Goal: Check status

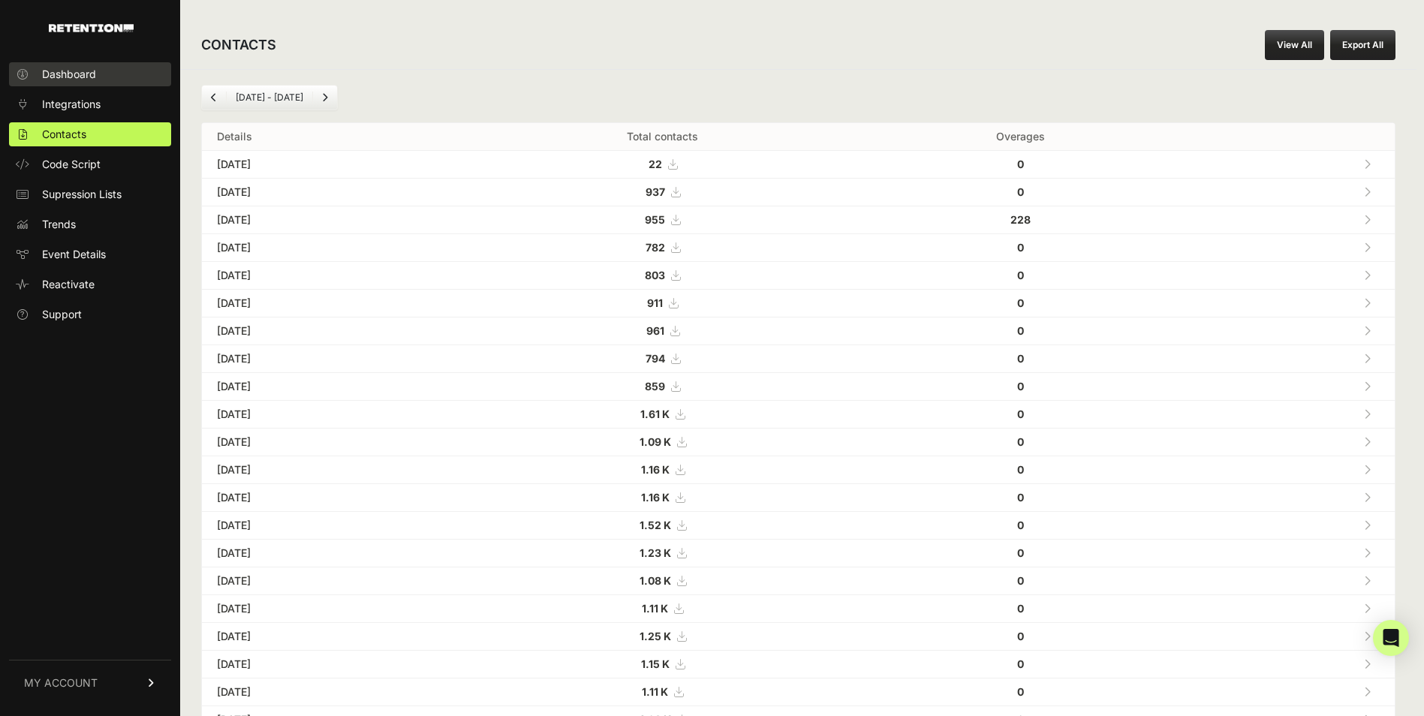
click at [91, 82] on link "Dashboard" at bounding box center [90, 74] width 162 height 24
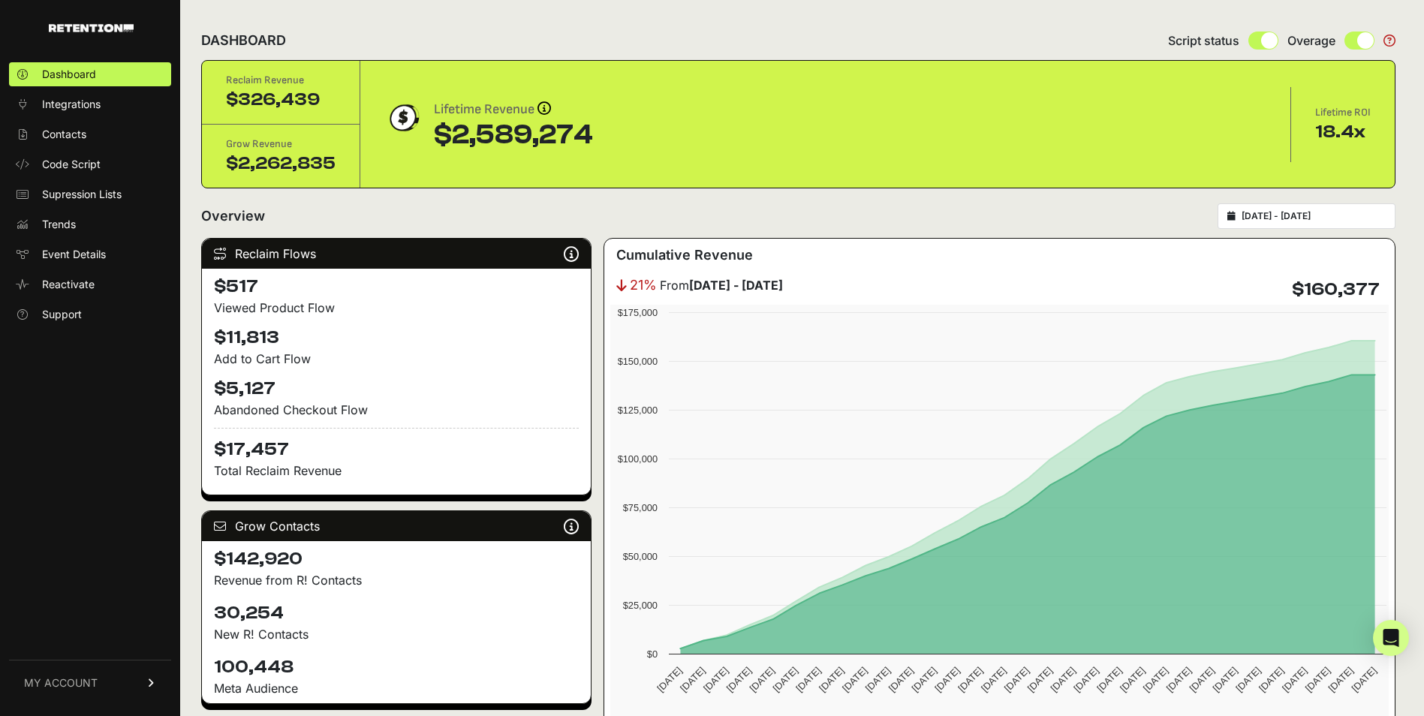
type input "[DATE]"
click at [1293, 212] on input "[DATE] - [DATE]" at bounding box center [1314, 216] width 144 height 12
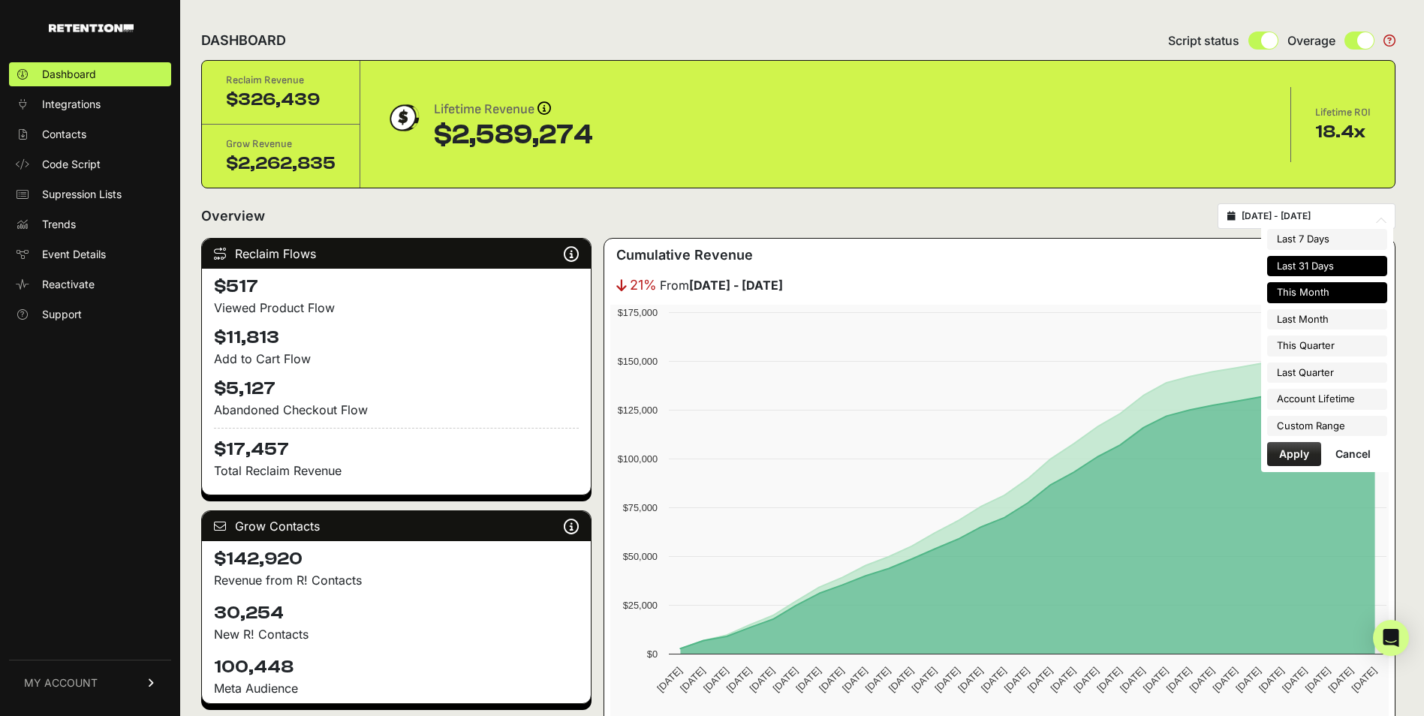
type input "[DATE]"
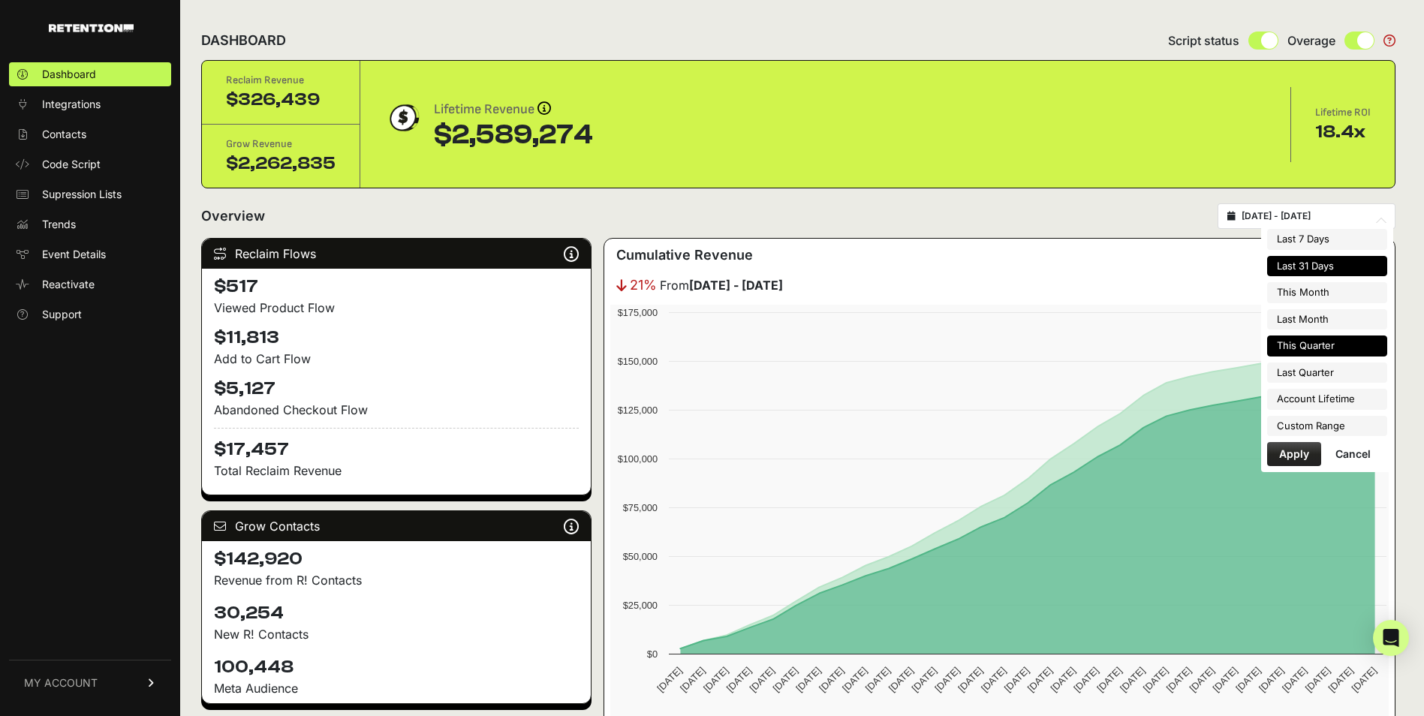
type input "2025-07-31"
type input "2025-07-12"
type input "2025-08-11"
type input "2025-07-01"
type input "2025-09-30"
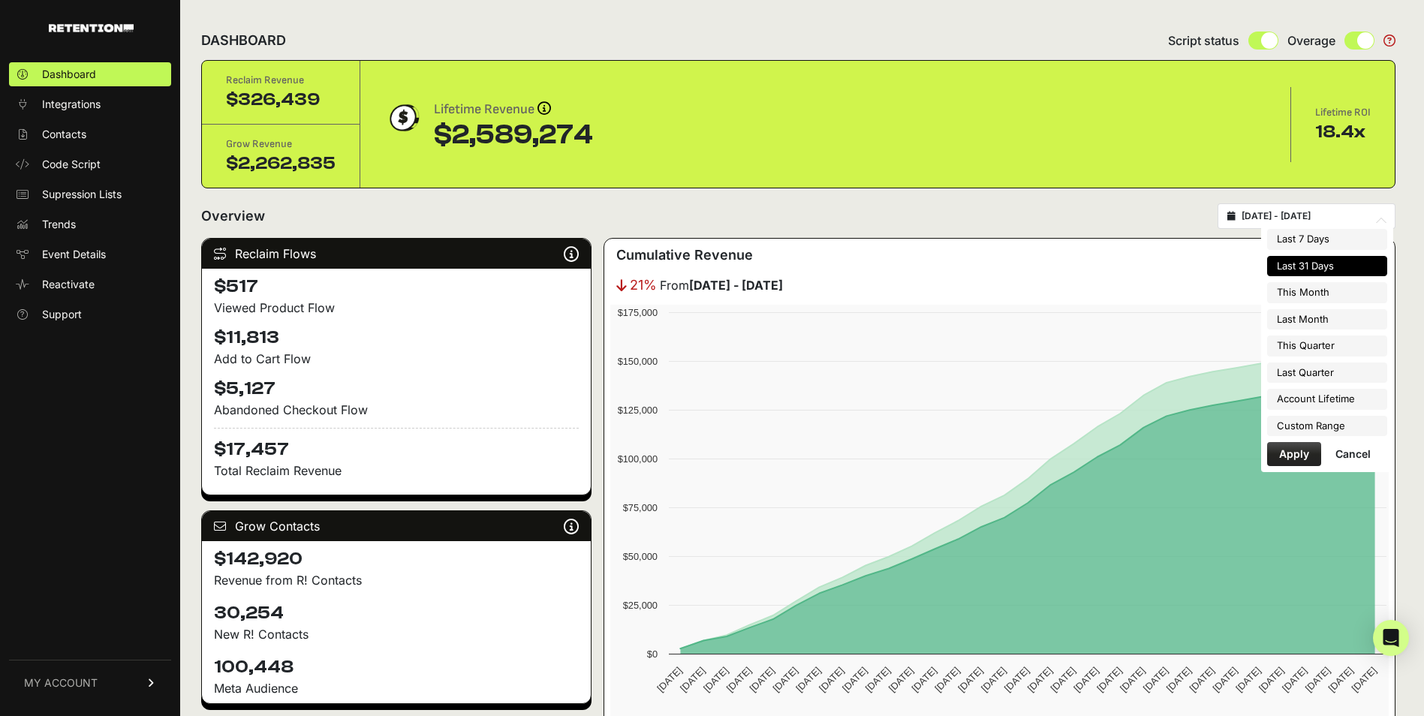
type input "2025-07-12"
type input "2025-08-11"
type input "2025-04-01"
type input "2025-06-30"
type input "2025-07-12"
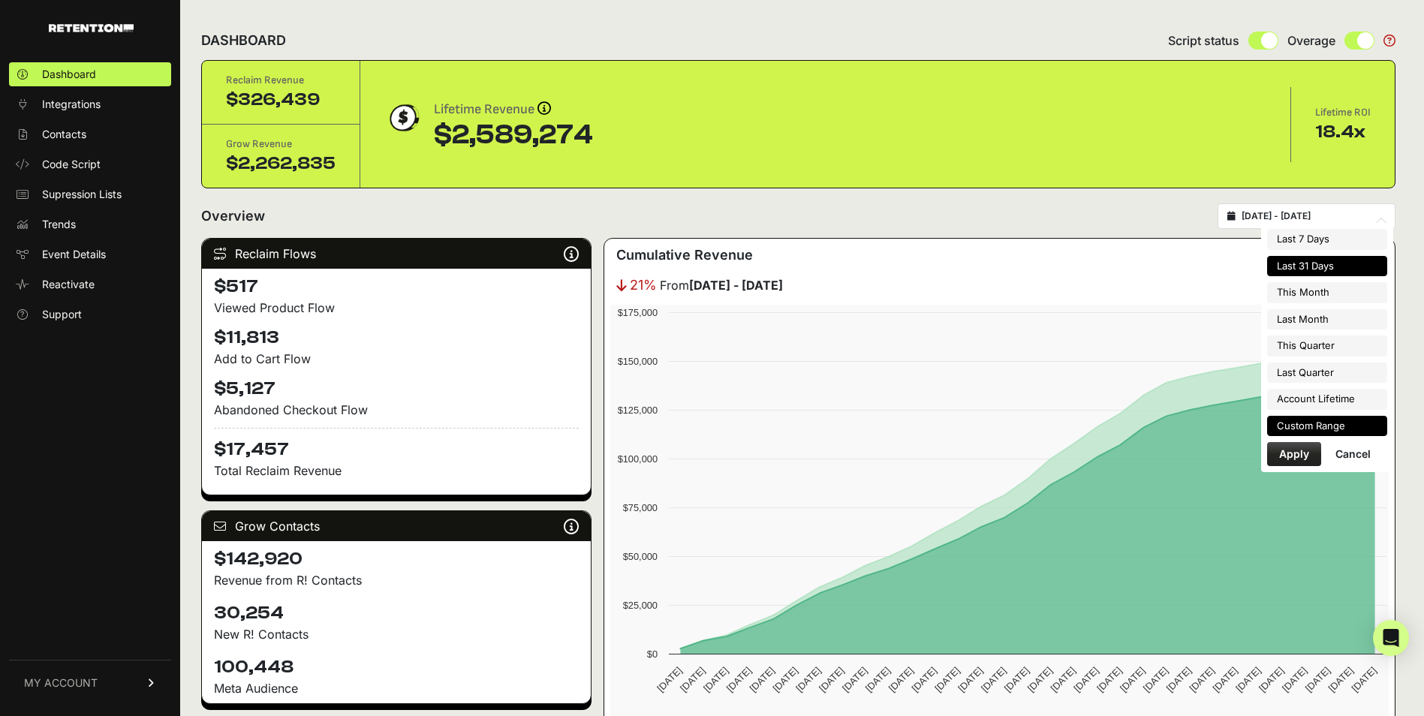
type input "[DATE]"
click at [1320, 419] on li "Custom Range" at bounding box center [1327, 426] width 120 height 21
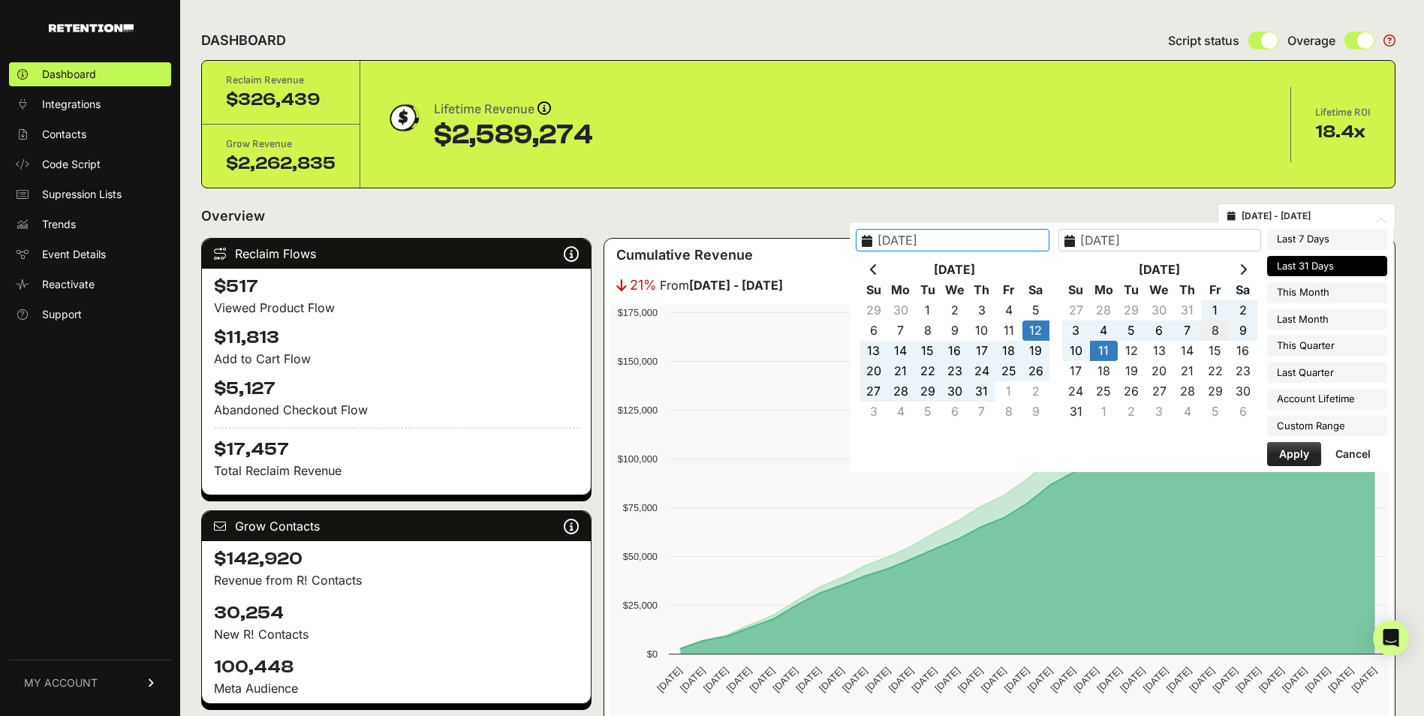
type input "[DATE]"
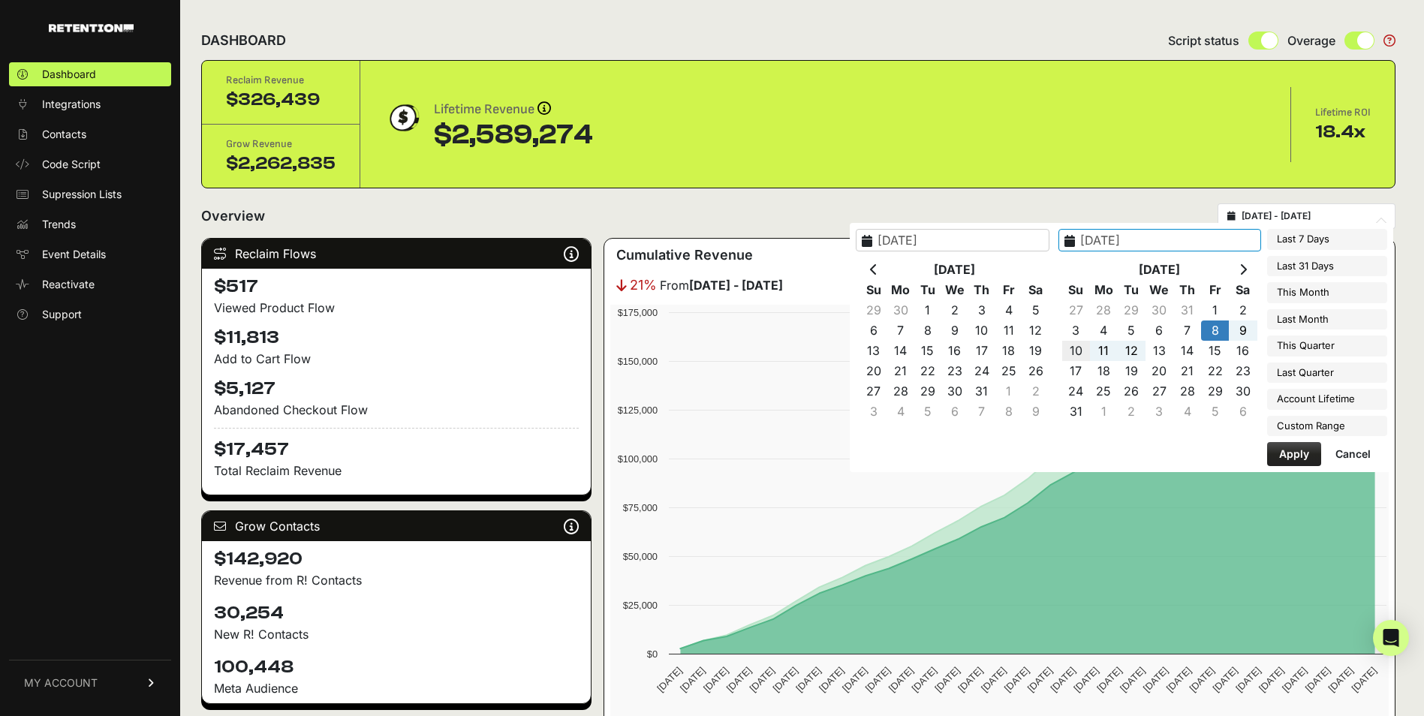
type input "2025-08-10"
type input "2025-08-08"
click at [1299, 459] on button "Apply" at bounding box center [1294, 454] width 54 height 24
type input "2025-08-08 - 2025-08-10"
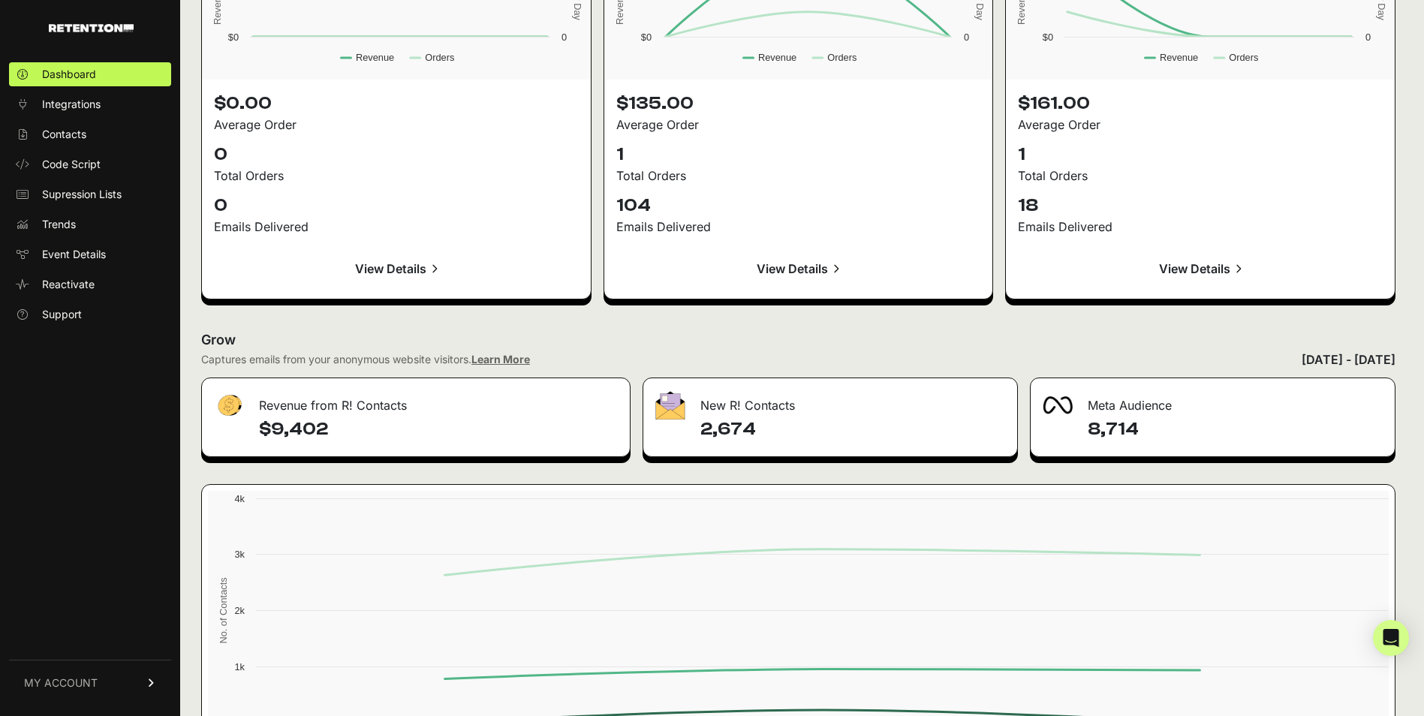
scroll to position [1618, 0]
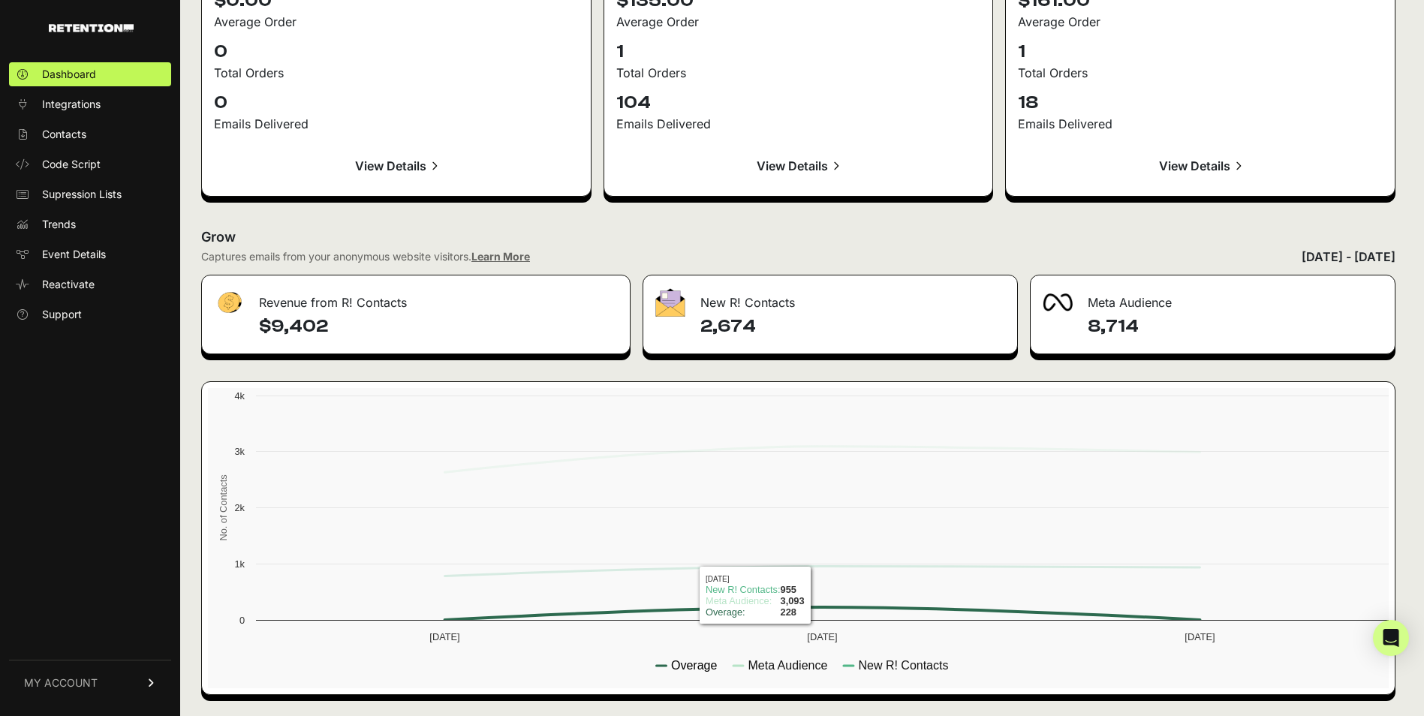
click at [703, 663] on text "Overage" at bounding box center [694, 665] width 46 height 13
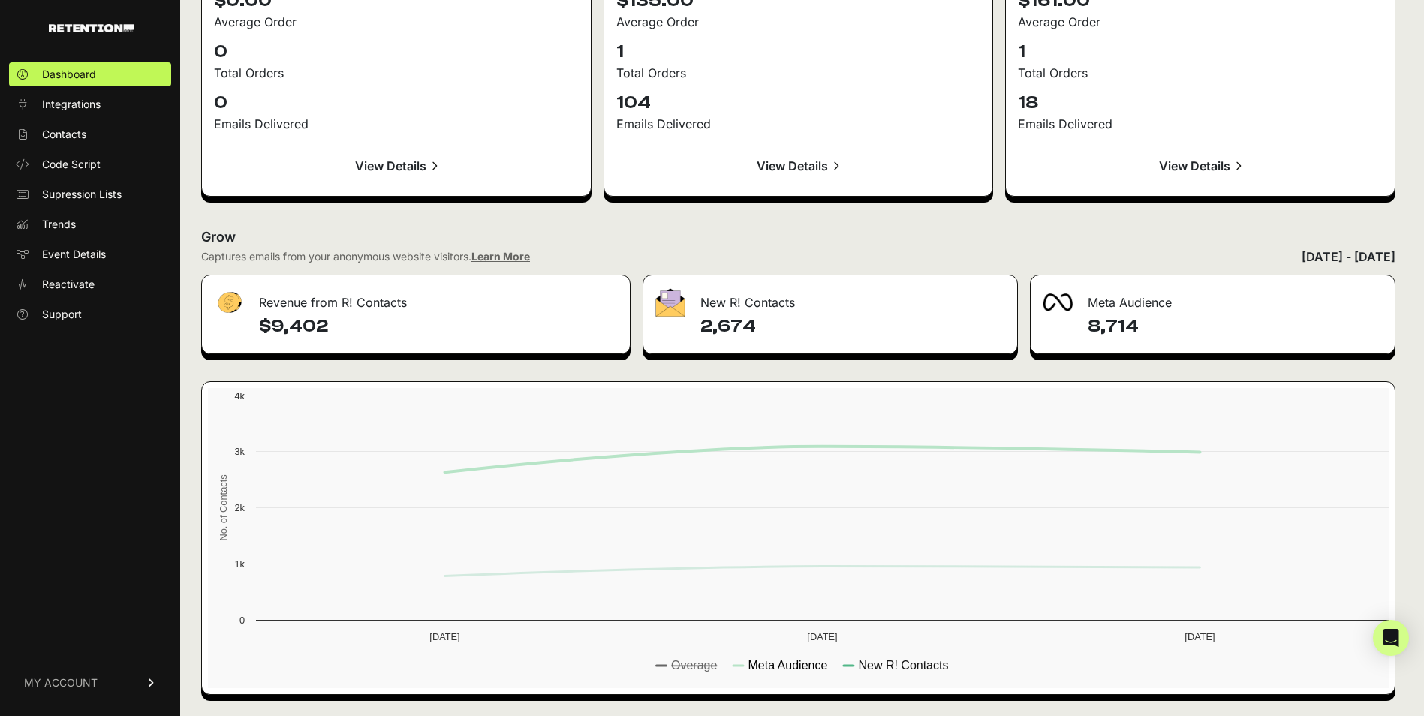
drag, startPoint x: 778, startPoint y: 665, endPoint x: 748, endPoint y: 679, distance: 32.2
click at [778, 665] on text "Meta Audience" at bounding box center [788, 665] width 80 height 13
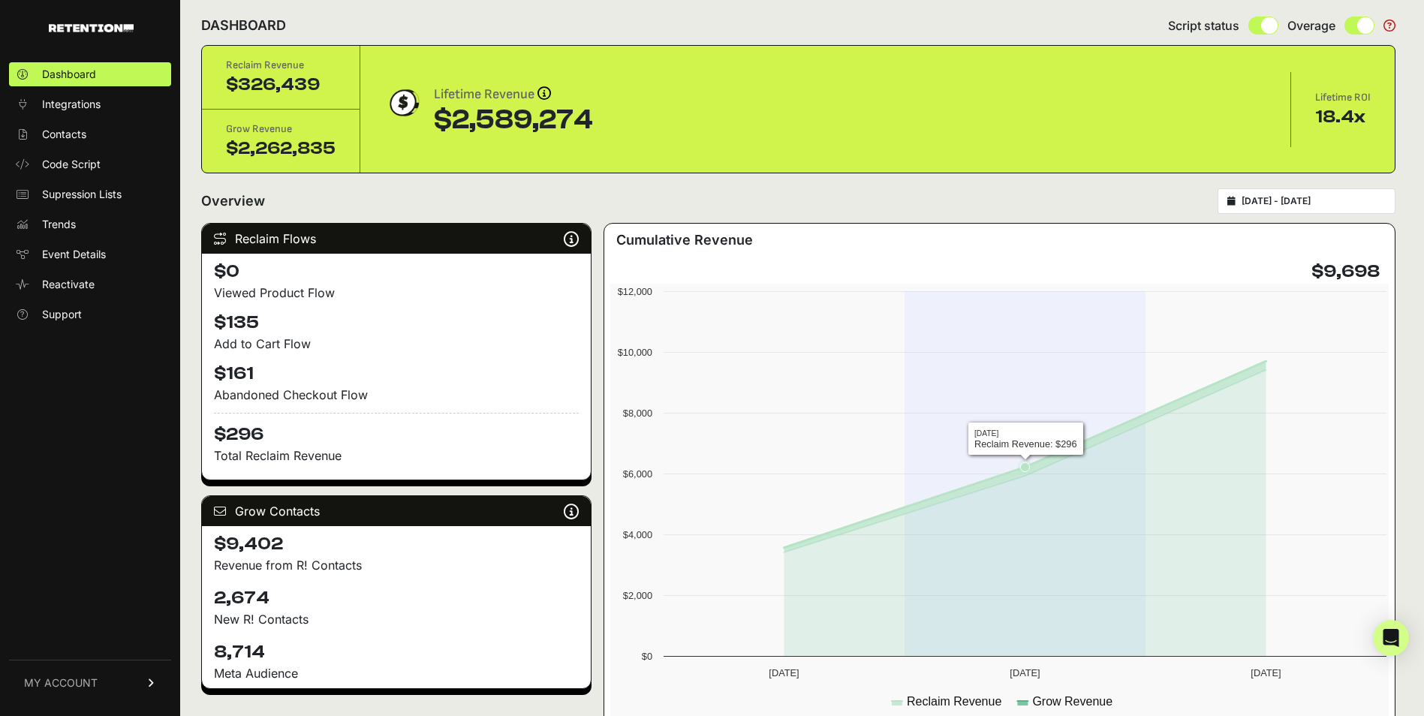
scroll to position [0, 0]
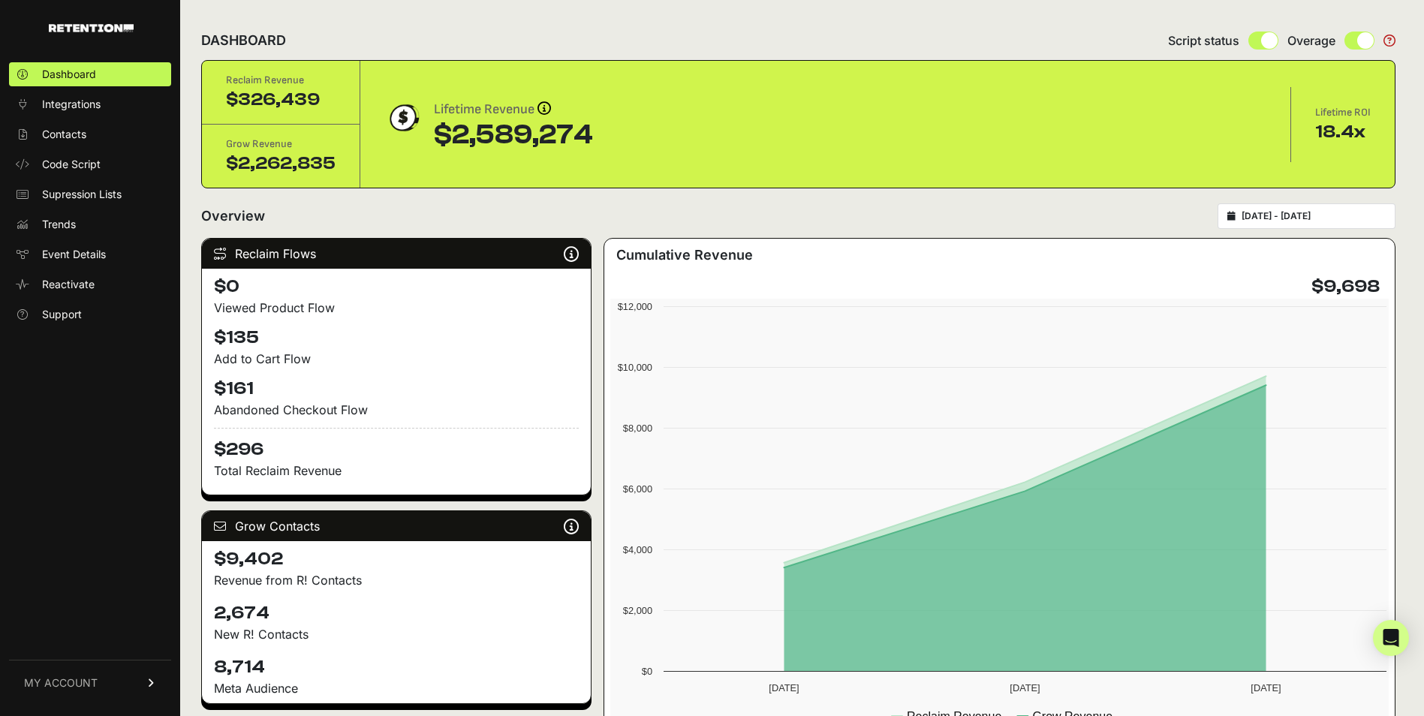
click at [1247, 224] on div "2025-08-08 - 2025-08-10" at bounding box center [1307, 216] width 178 height 26
type input "2025-08-08"
type input "2025-08-10"
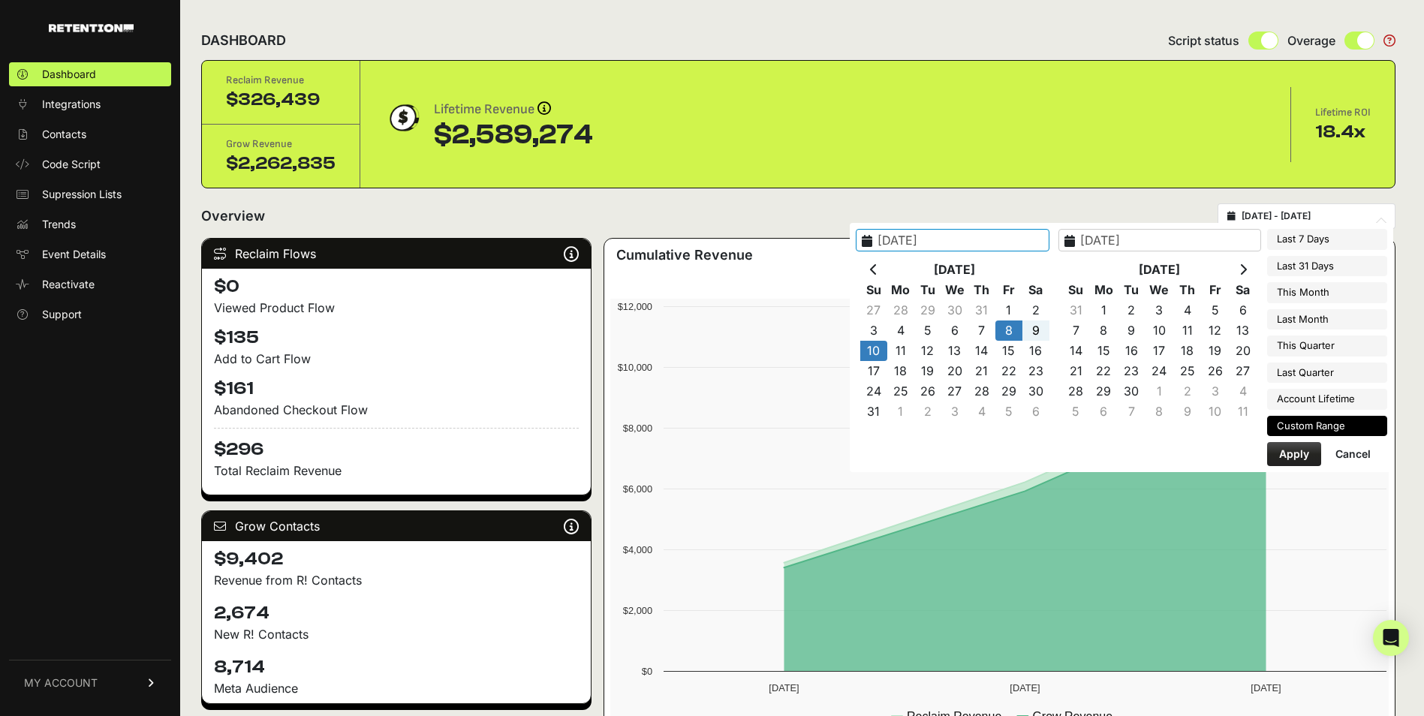
click at [1282, 218] on input "2025-08-08 - 2025-08-10" at bounding box center [1314, 216] width 144 height 12
type input "2025-08-05"
type input "2025-08-11"
type input "2025-08-08"
type input "2025-08-10"
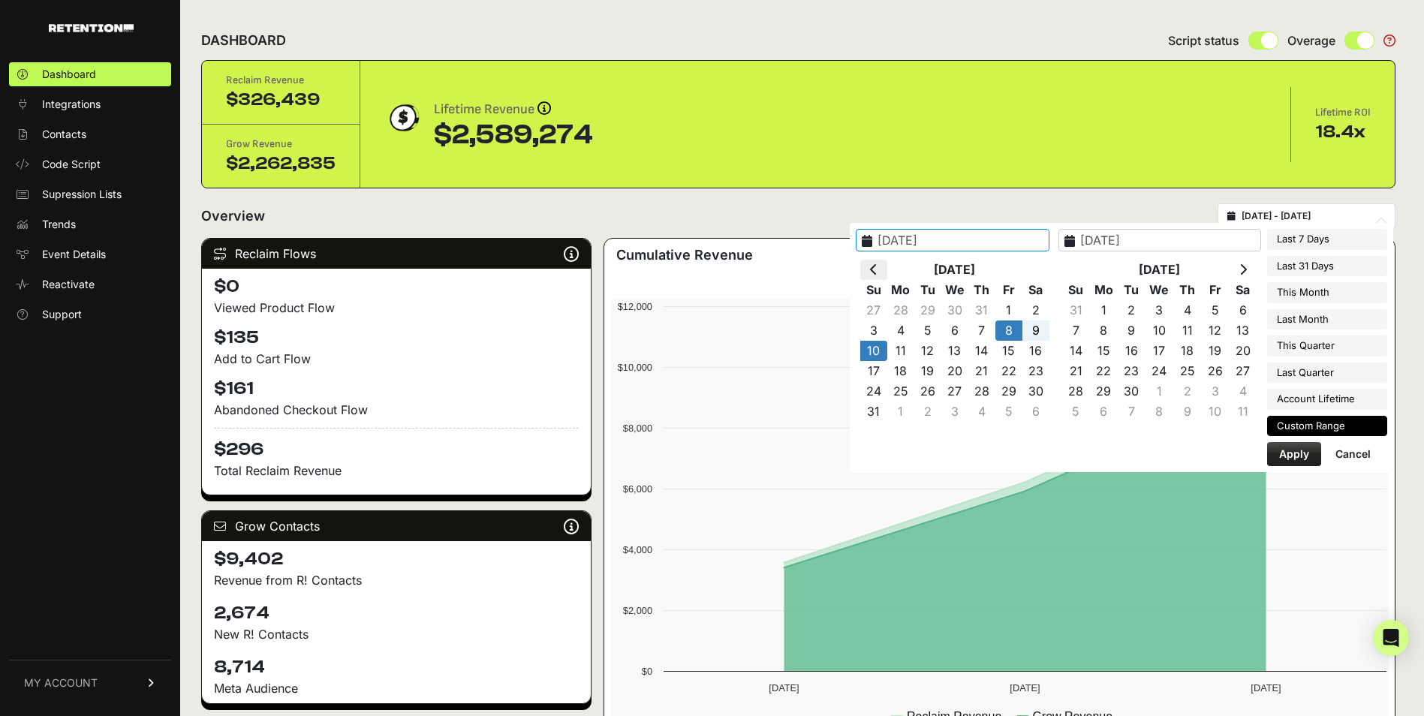
click at [887, 272] on th at bounding box center [873, 270] width 27 height 20
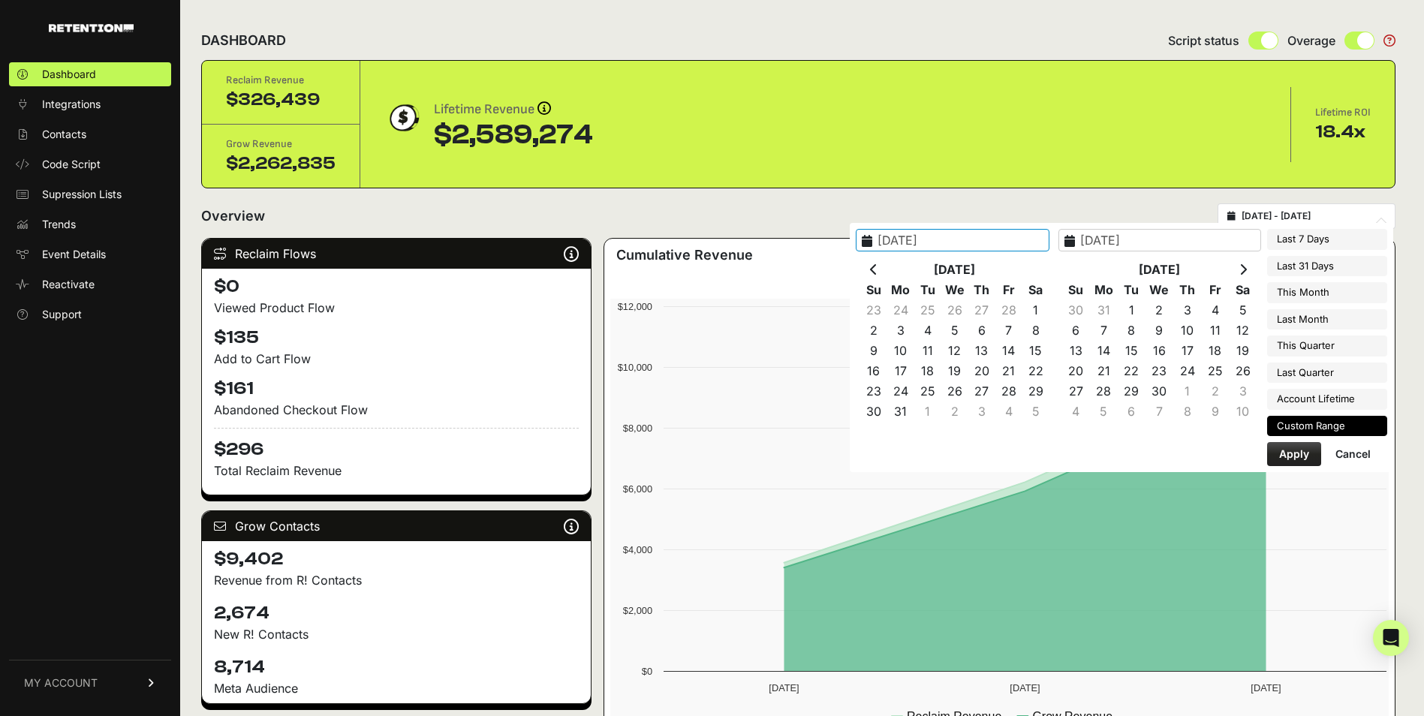
click at [887, 272] on th at bounding box center [873, 270] width 27 height 20
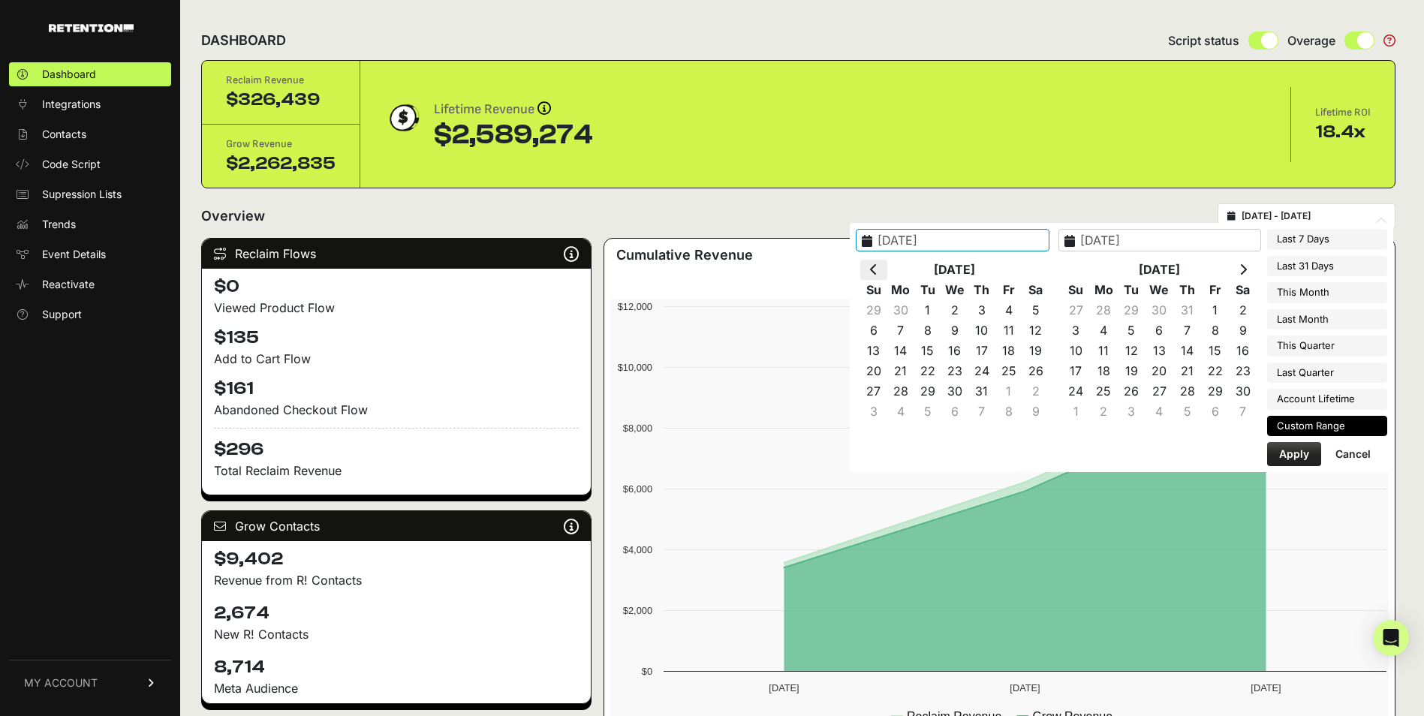
click at [887, 272] on th at bounding box center [873, 270] width 27 height 20
click at [877, 272] on icon at bounding box center [874, 269] width 8 height 12
type input "[DATE]"
type input "2024-08-10"
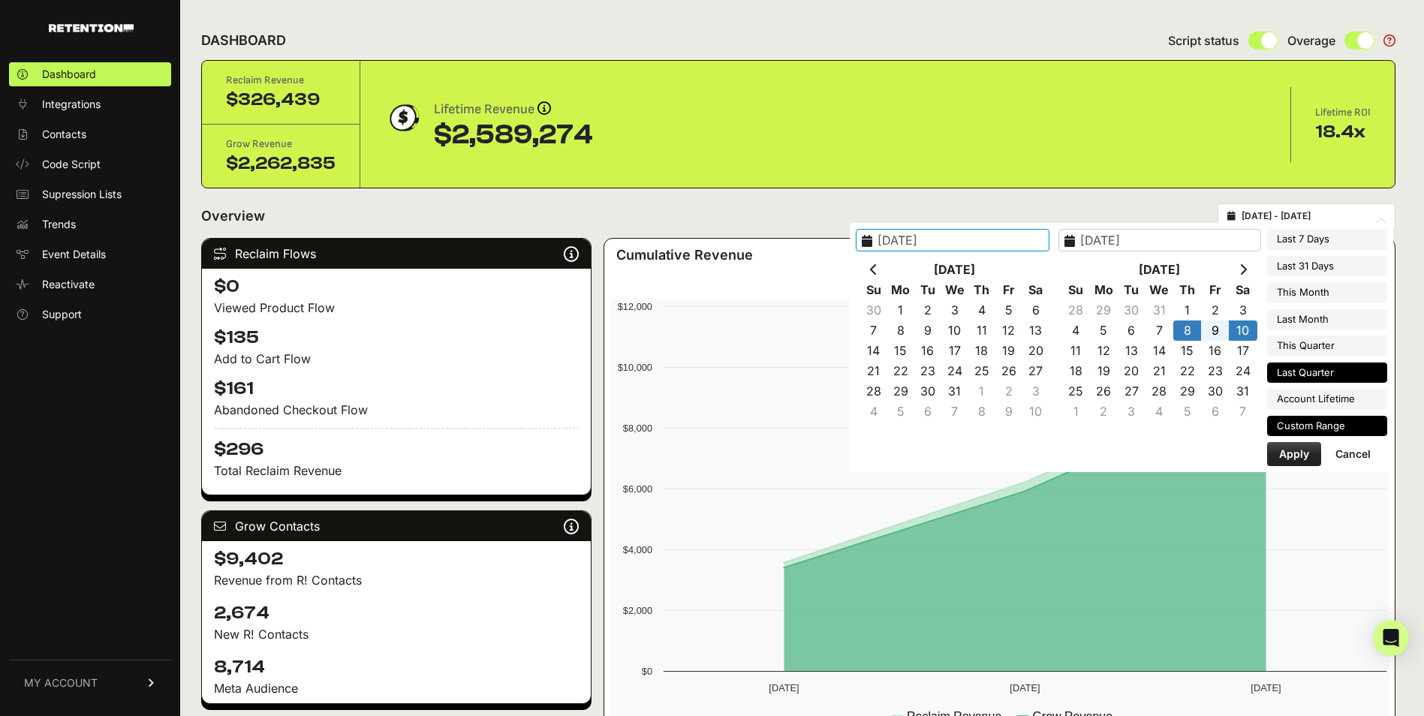
type input "2025-04-01"
type input "2025-06-30"
type input "2022-08-17"
type input "2025-08-11"
type input "[DATE]"
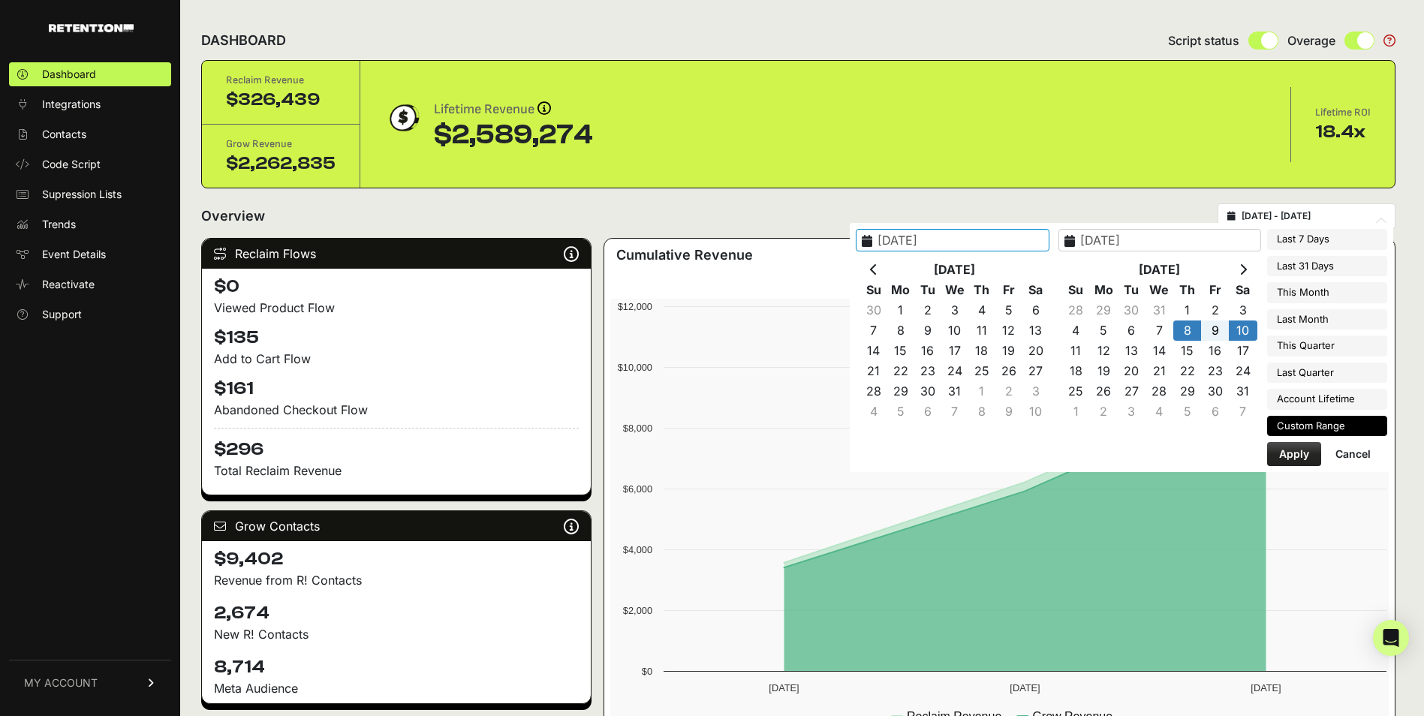
type input "2024-08-10"
click at [1289, 453] on button "Apply" at bounding box center [1294, 454] width 54 height 24
type input "[DATE] - [DATE]"
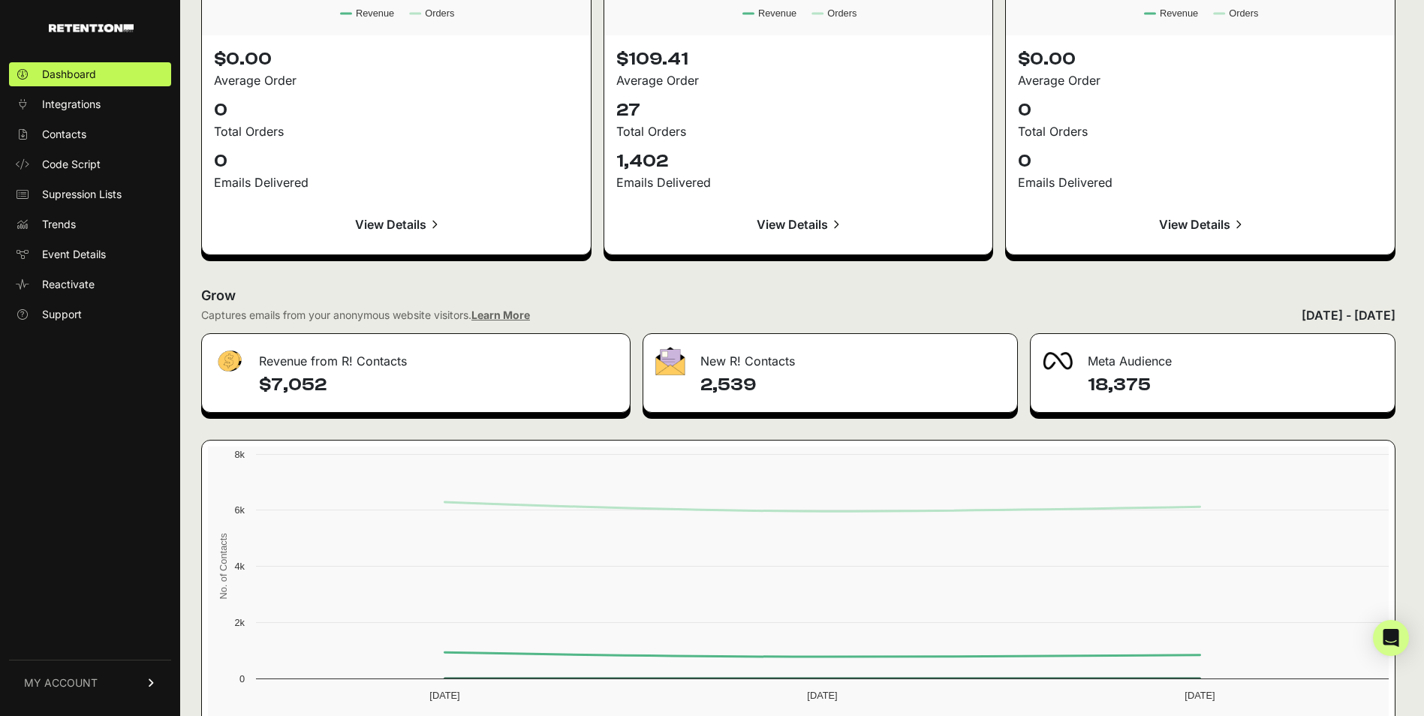
scroll to position [1618, 0]
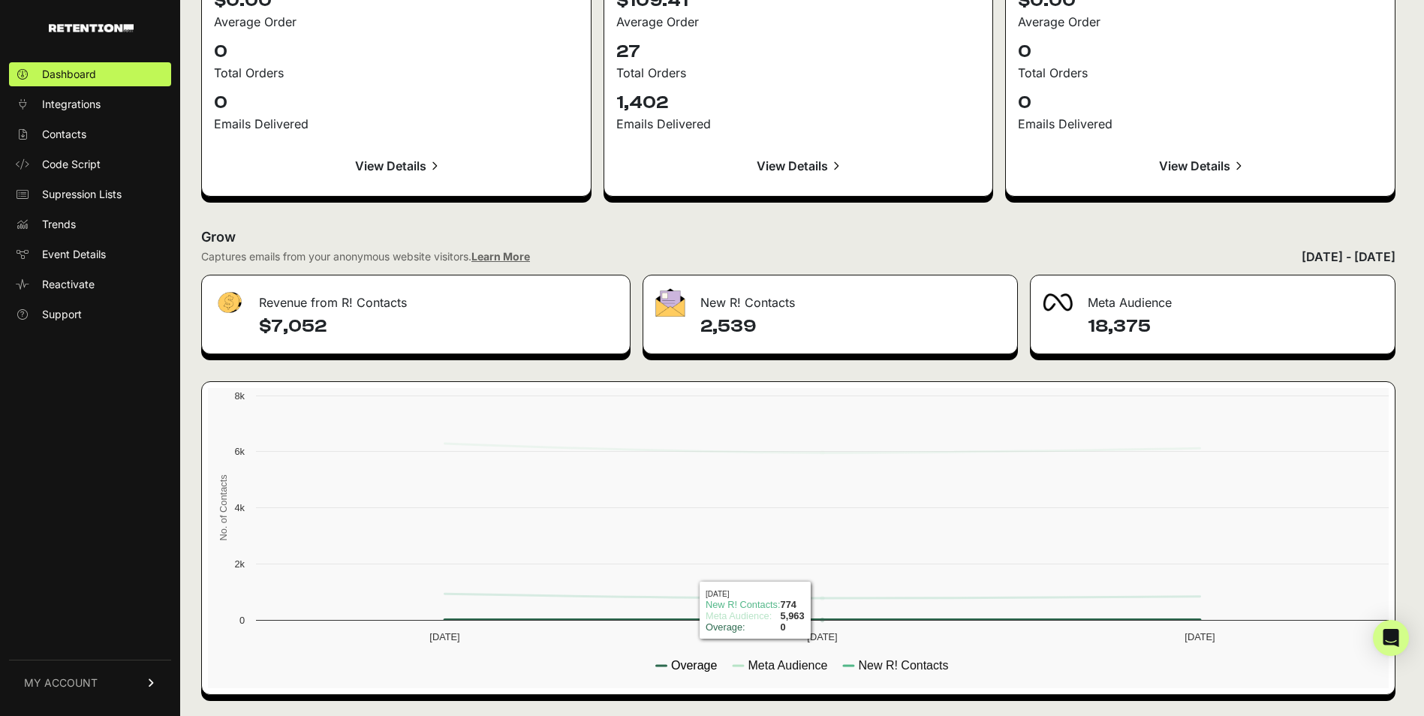
click at [694, 664] on text "Overage" at bounding box center [694, 665] width 46 height 13
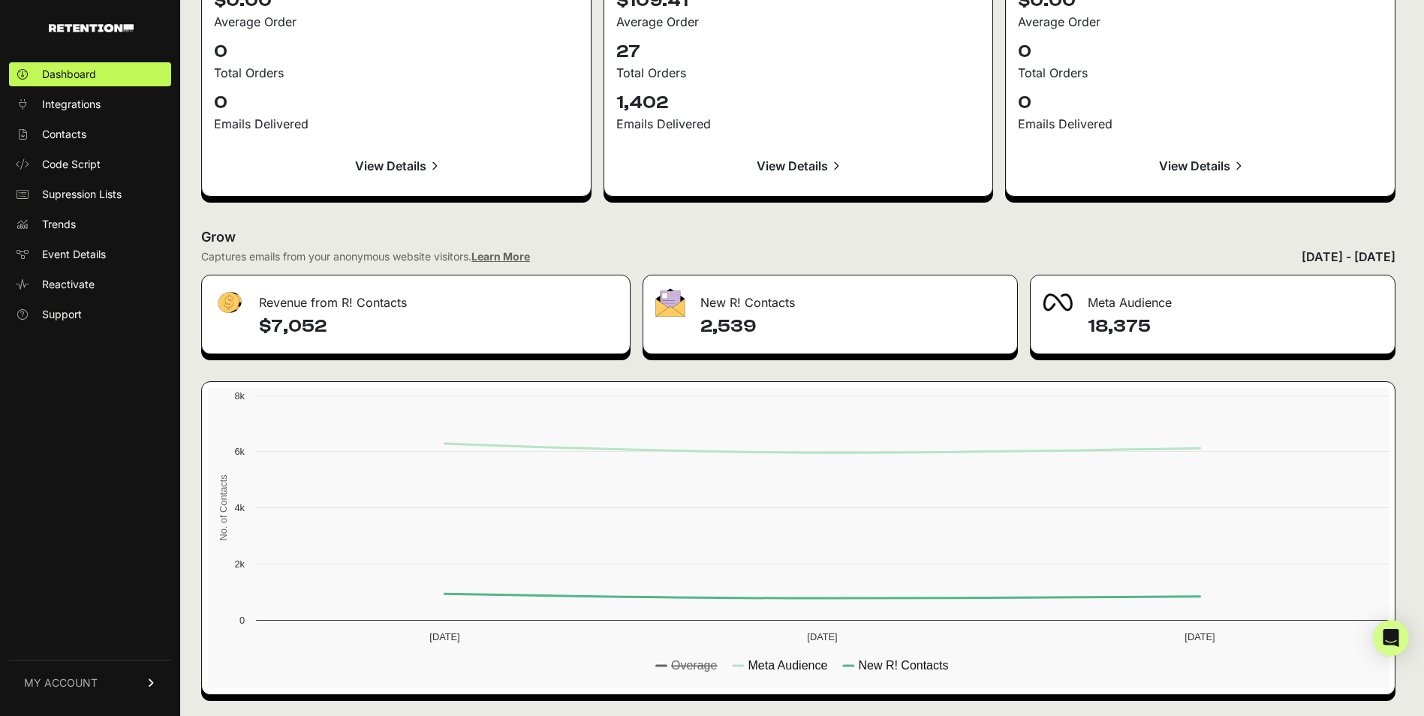
click at [815, 675] on rect at bounding box center [802, 538] width 1188 height 300
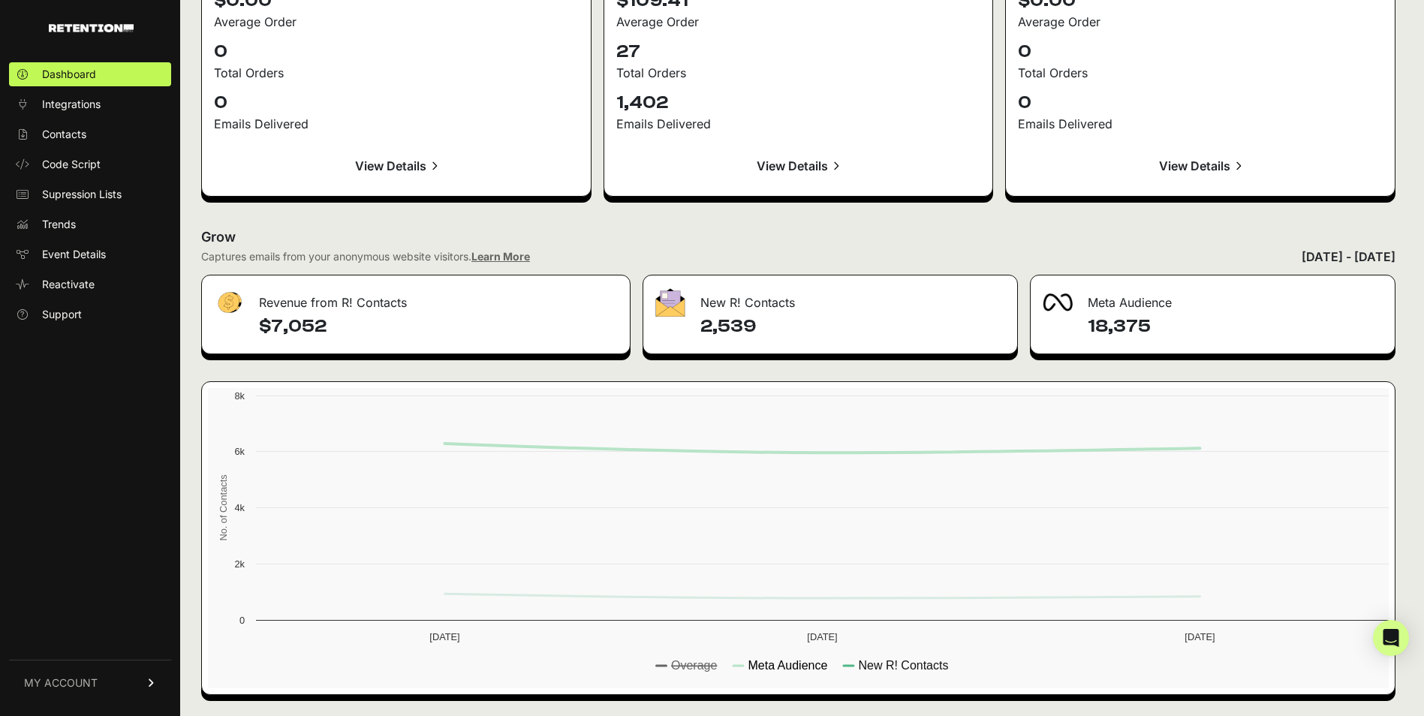
click at [805, 664] on text "Meta Audience" at bounding box center [788, 665] width 80 height 13
